Goal: Task Accomplishment & Management: Manage account settings

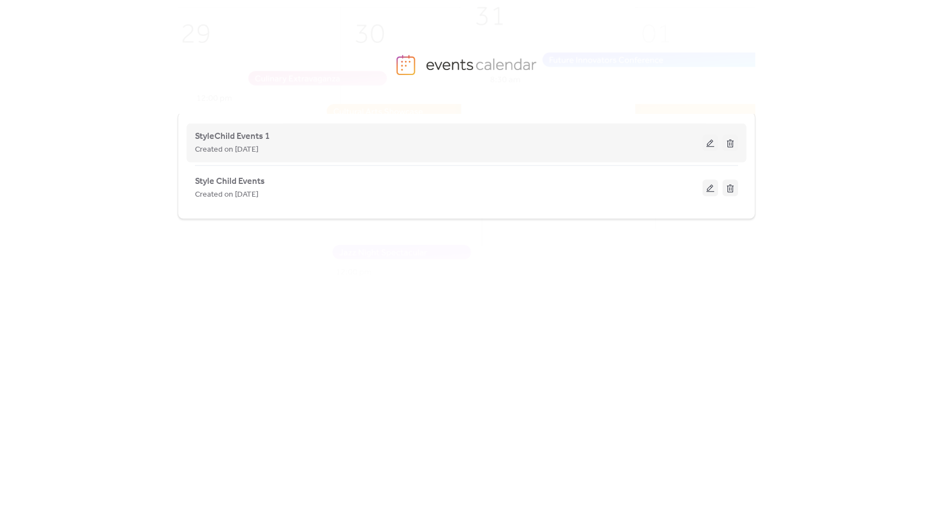
click at [526, 142] on div "StyleChild Events 1 Created on [DATE]" at bounding box center [449, 142] width 508 height 27
click at [248, 133] on span "StyleChild Events 1" at bounding box center [232, 136] width 75 height 13
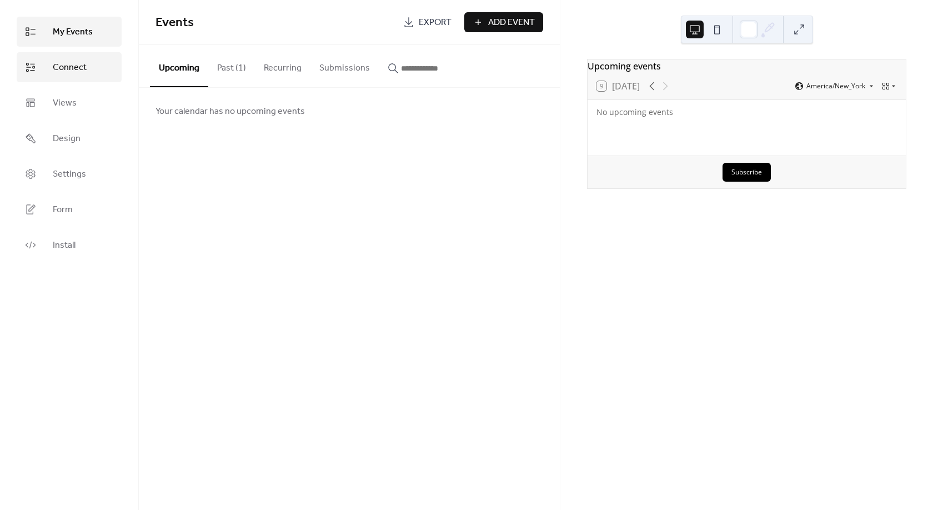
click at [82, 71] on span "Connect" at bounding box center [70, 67] width 34 height 13
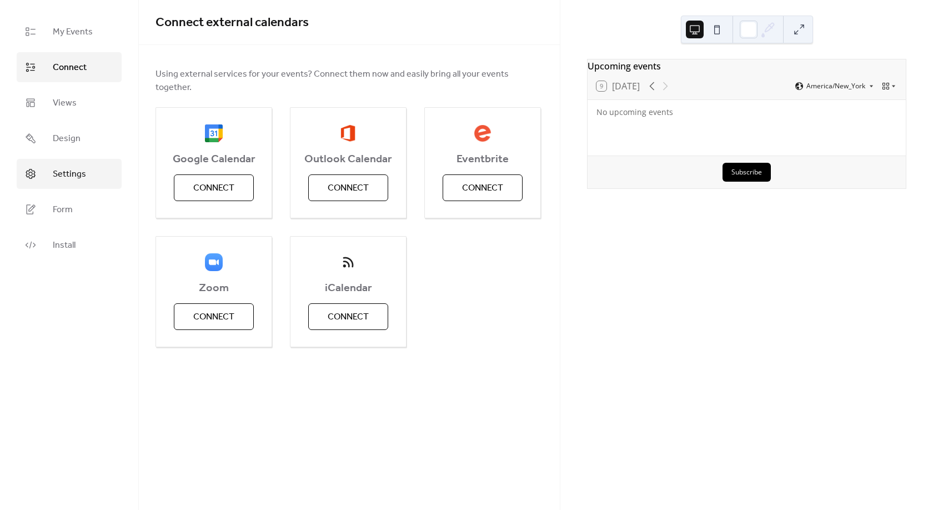
click at [59, 176] on span "Settings" at bounding box center [69, 174] width 33 height 13
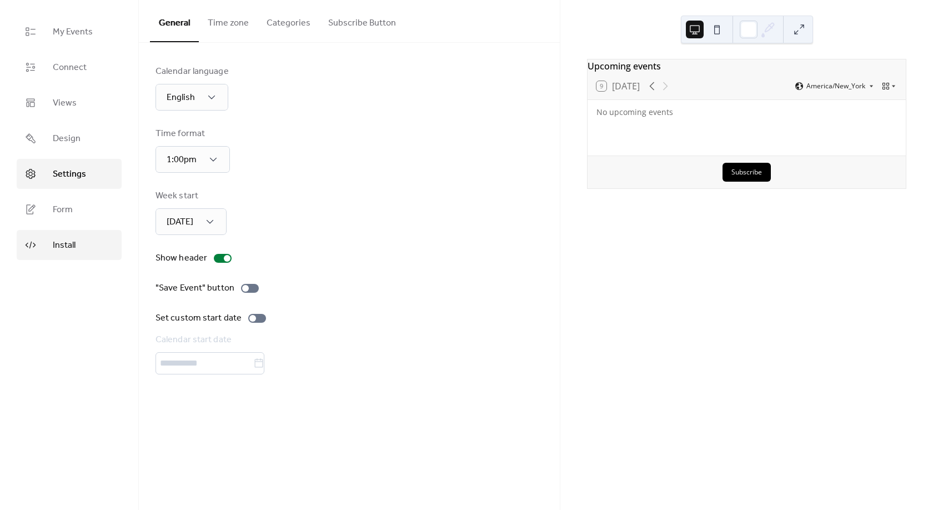
click at [52, 241] on link "Install" at bounding box center [69, 245] width 105 height 30
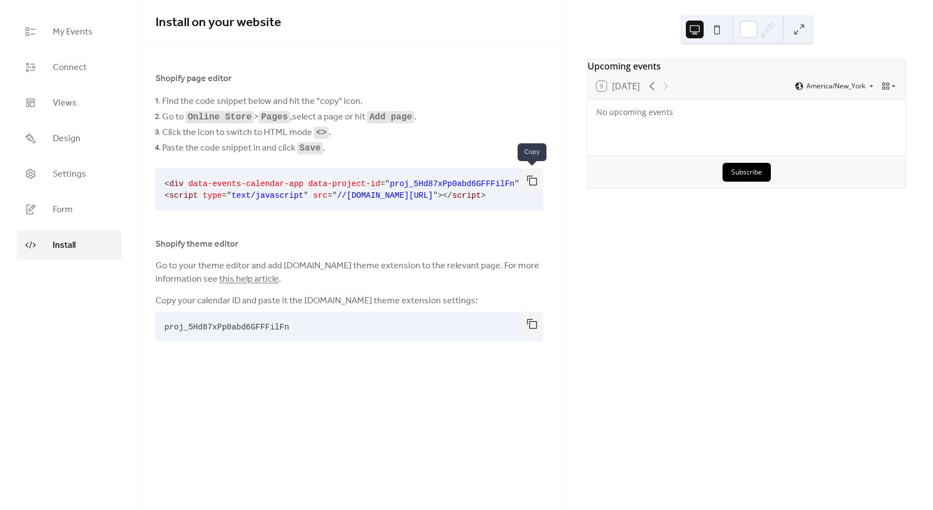
click at [530, 184] on button "button" at bounding box center [532, 180] width 22 height 24
click at [77, 34] on span "My Events" at bounding box center [73, 32] width 40 height 13
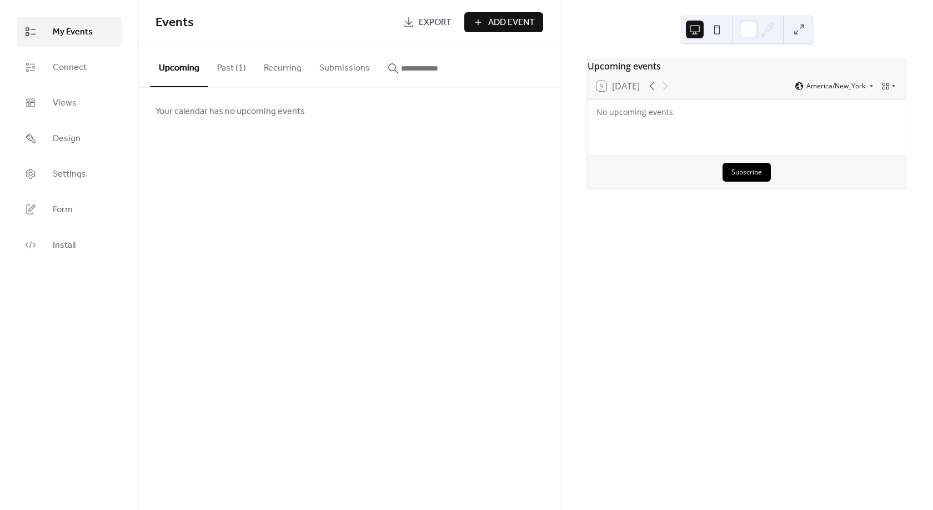
click at [640, 88] on div "9 [DATE]" at bounding box center [618, 86] width 43 height 10
click at [652, 86] on icon at bounding box center [652, 85] width 13 height 13
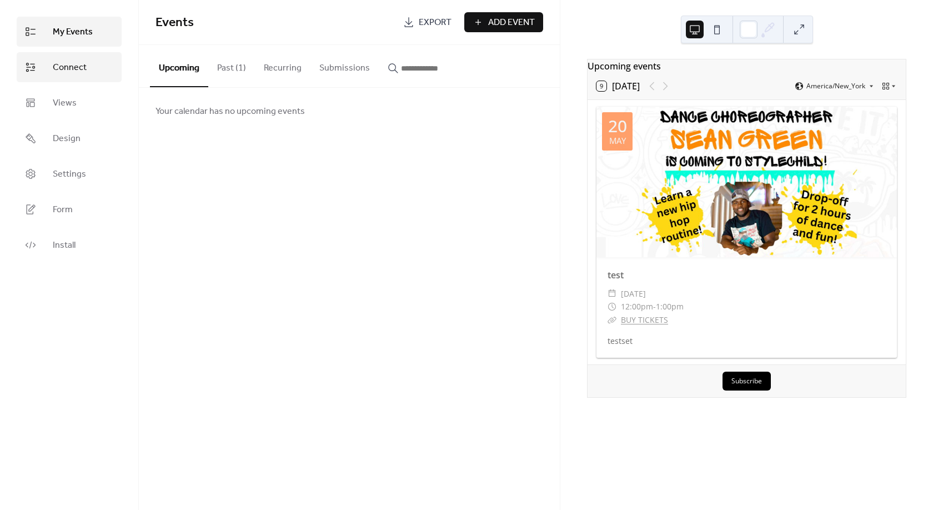
click at [70, 72] on span "Connect" at bounding box center [70, 67] width 34 height 13
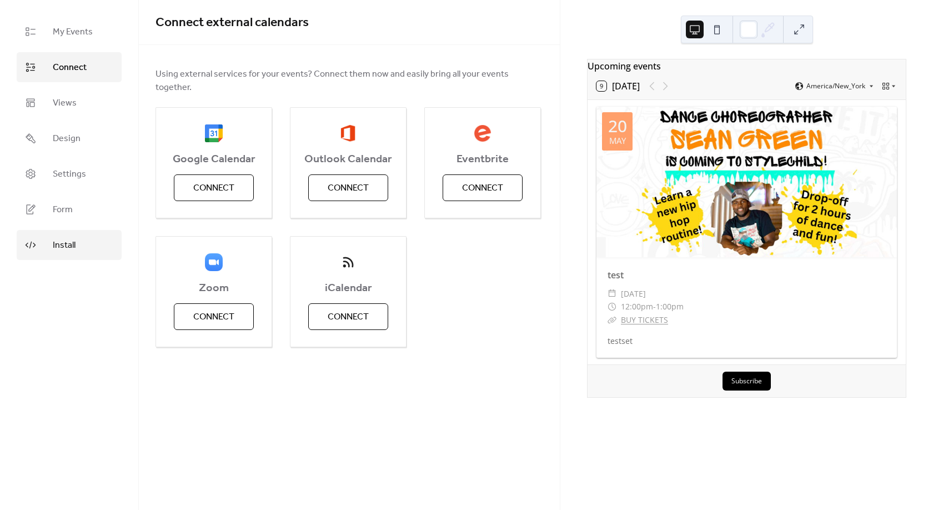
click at [62, 247] on span "Install" at bounding box center [64, 245] width 23 height 13
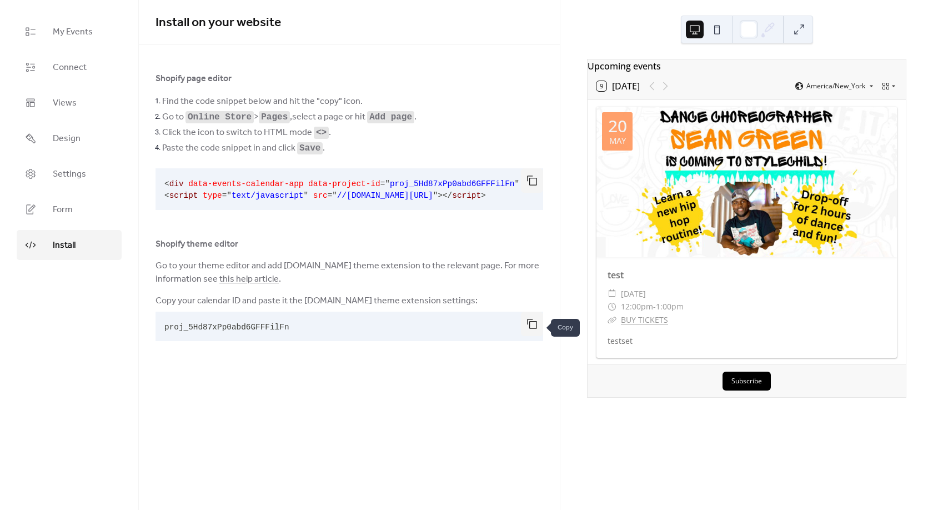
click at [537, 330] on button "button" at bounding box center [532, 324] width 22 height 24
drag, startPoint x: 161, startPoint y: 132, endPoint x: 319, endPoint y: 109, distance: 160.0
click at [322, 128] on li "Click the icon to switch to HTML mode <> ." at bounding box center [352, 132] width 381 height 16
click at [347, 130] on li "Click the icon to switch to HTML mode <> ." at bounding box center [352, 132] width 381 height 16
click at [283, 132] on span "Click the icon to switch to HTML mode <> ." at bounding box center [246, 132] width 169 height 13
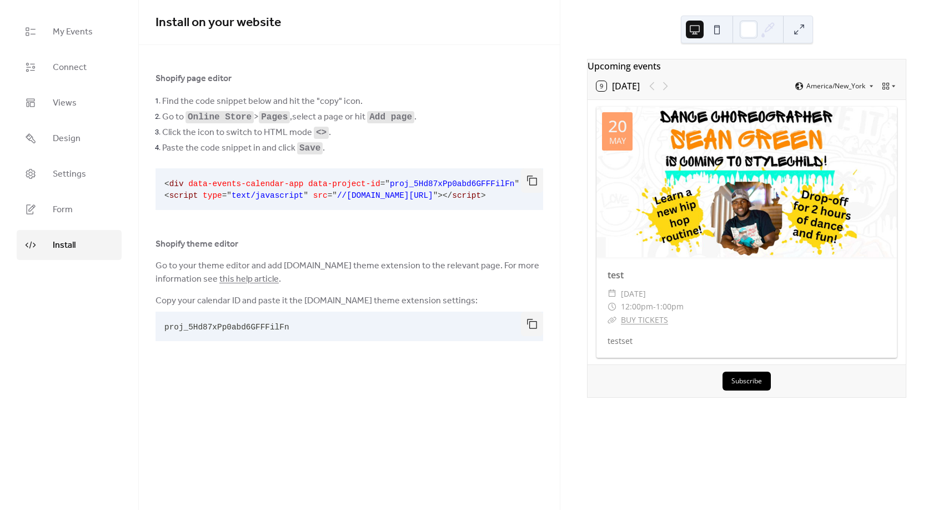
click at [283, 132] on span "Click the icon to switch to HTML mode <> ." at bounding box center [246, 132] width 169 height 13
click at [257, 278] on link "this help article" at bounding box center [248, 279] width 59 height 17
click at [532, 331] on button "button" at bounding box center [532, 324] width 22 height 24
drag, startPoint x: 457, startPoint y: 363, endPoint x: 453, endPoint y: 353, distance: 10.2
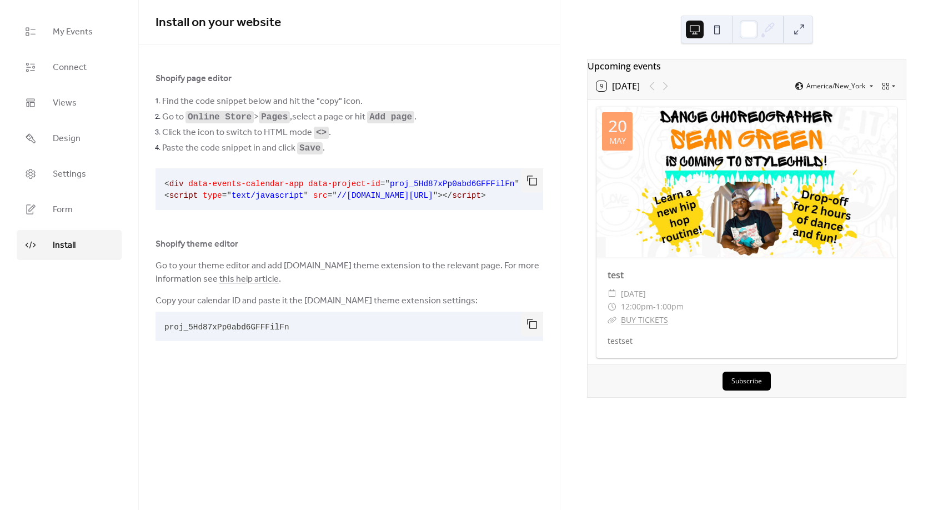
click at [456, 363] on div "Install on your website Shopify page editor Find the code snippet below and hit…" at bounding box center [349, 184] width 421 height 368
click at [65, 29] on span "My Events" at bounding box center [73, 32] width 40 height 13
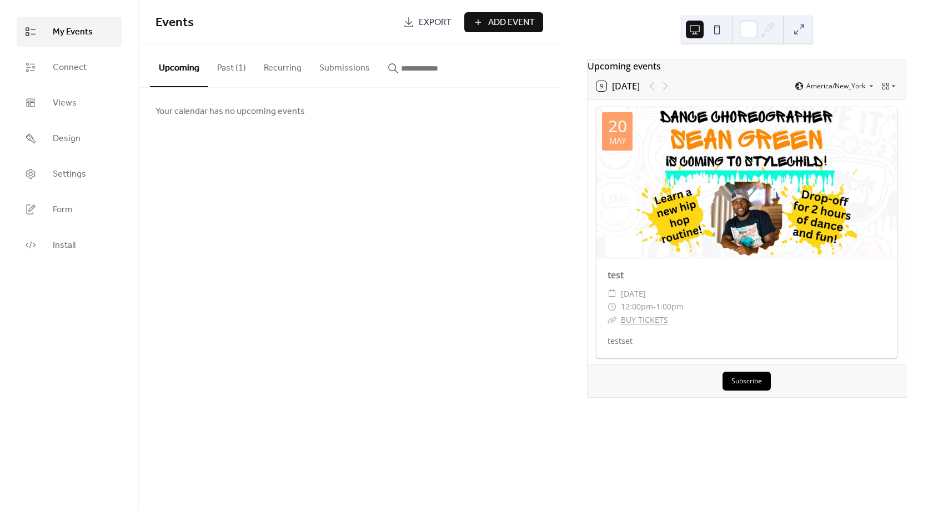
click at [222, 71] on button "Past (1)" at bounding box center [231, 65] width 47 height 41
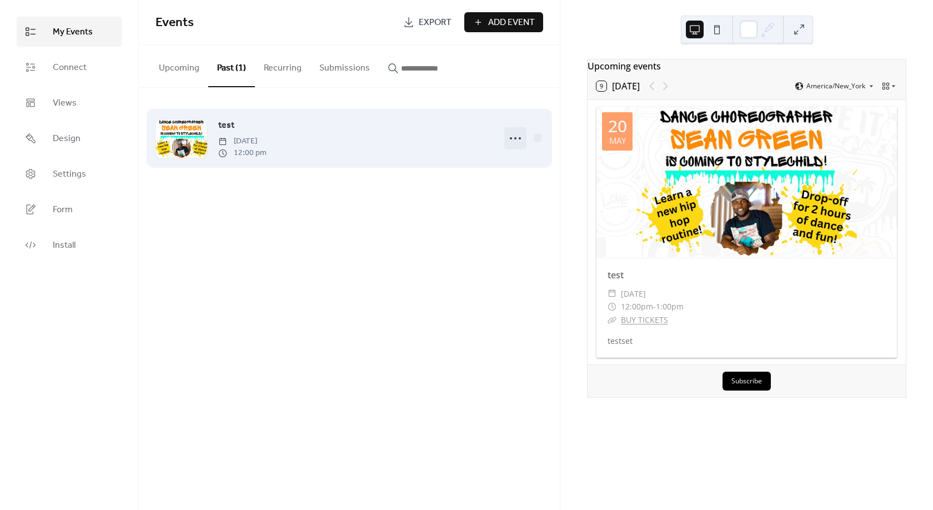
click at [522, 136] on icon at bounding box center [516, 138] width 18 height 18
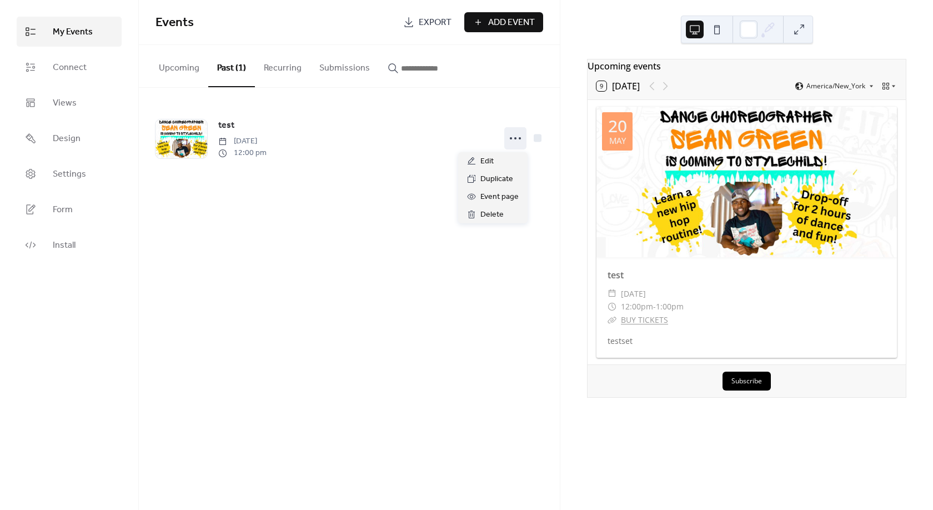
click at [327, 190] on div "Events Export Add Event Upcoming Past (1) Recurring Submissions Your calendar h…" at bounding box center [349, 255] width 421 height 510
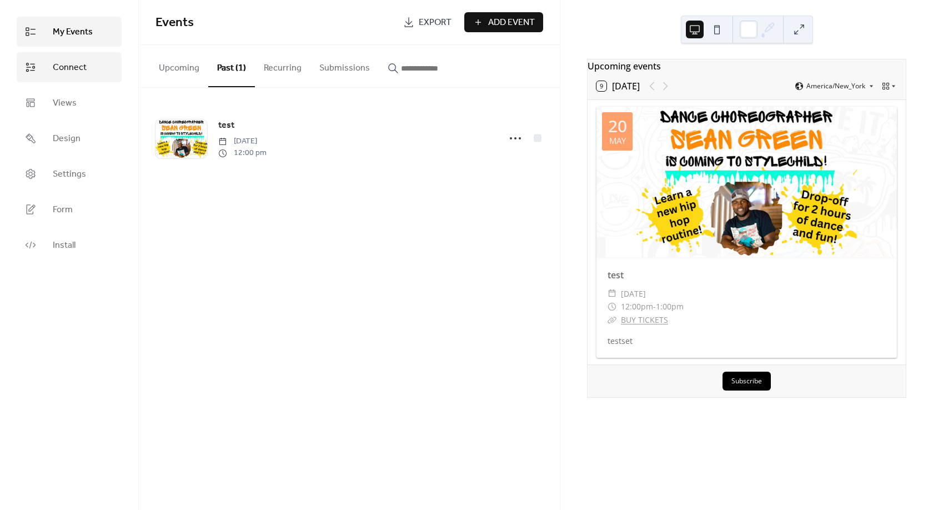
click at [67, 66] on span "Connect" at bounding box center [70, 67] width 34 height 13
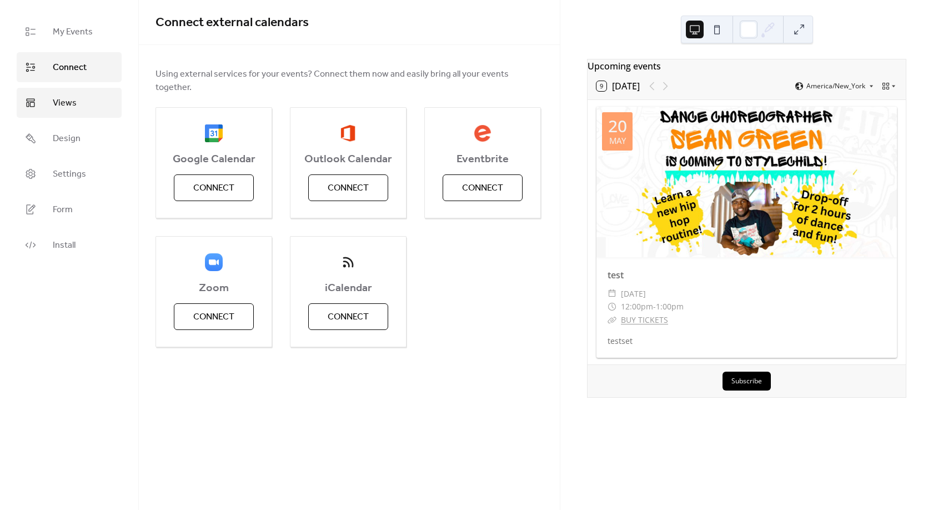
click at [62, 116] on link "Views" at bounding box center [69, 103] width 105 height 30
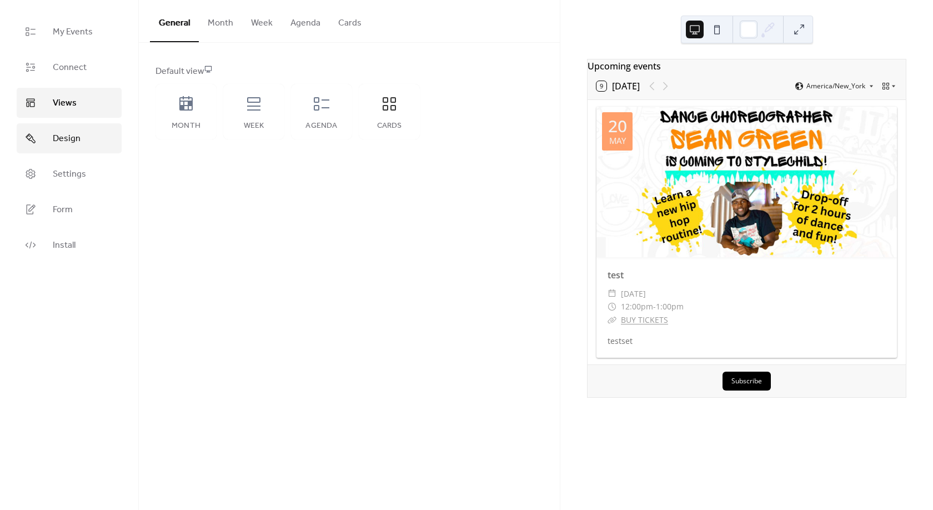
click at [64, 140] on span "Design" at bounding box center [67, 138] width 28 height 13
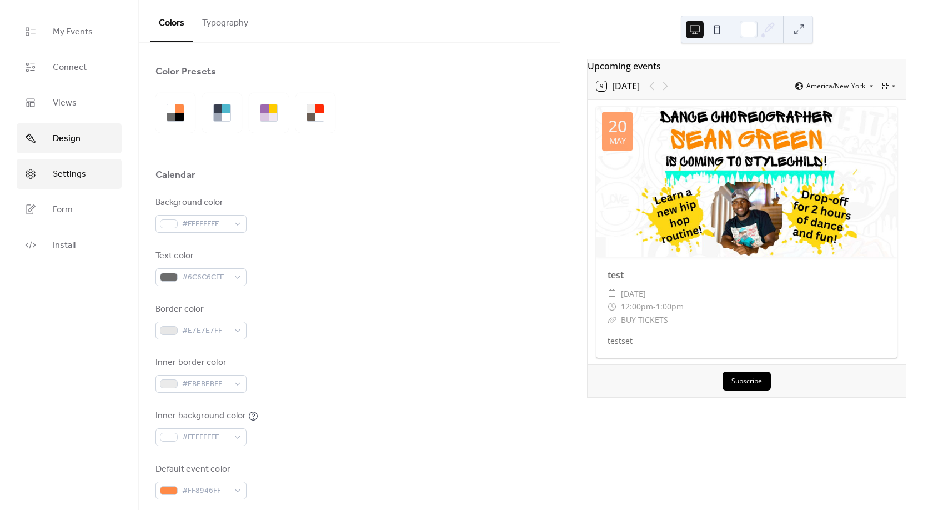
click at [55, 172] on span "Settings" at bounding box center [69, 174] width 33 height 13
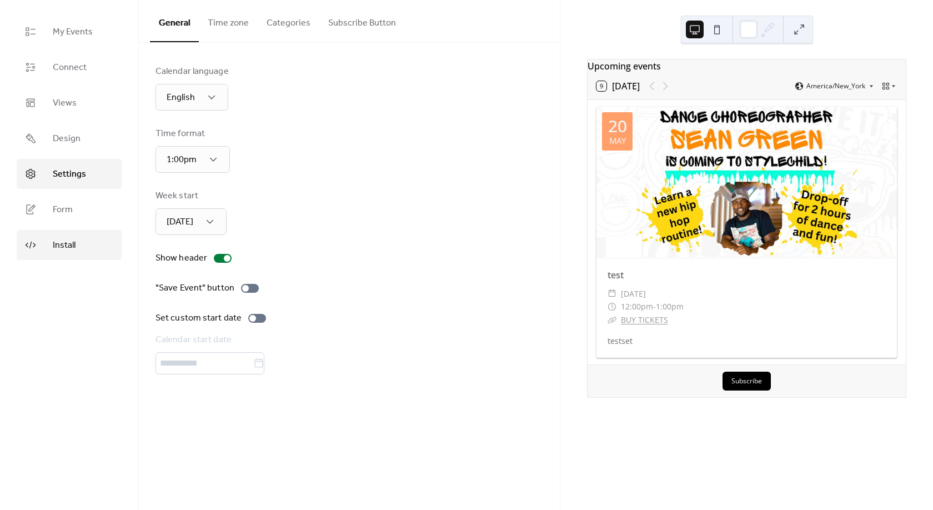
click at [57, 248] on span "Install" at bounding box center [64, 245] width 23 height 13
